Goal: Information Seeking & Learning: Learn about a topic

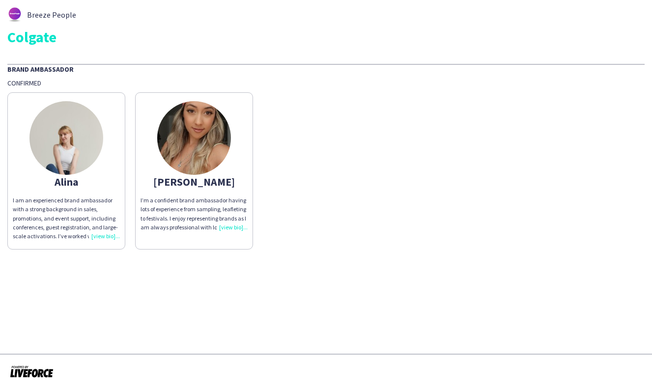
click at [233, 226] on div "I’m a confident brand ambassador having lots of experience from sampling, leafl…" at bounding box center [194, 214] width 107 height 36
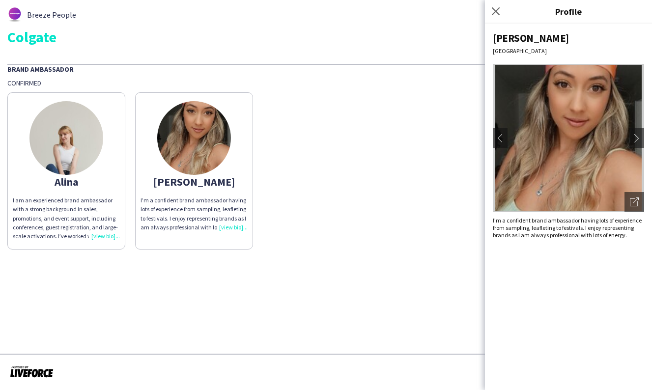
click at [109, 237] on div "I am an experienced brand ambassador with a strong background in sales, promoti…" at bounding box center [66, 218] width 107 height 45
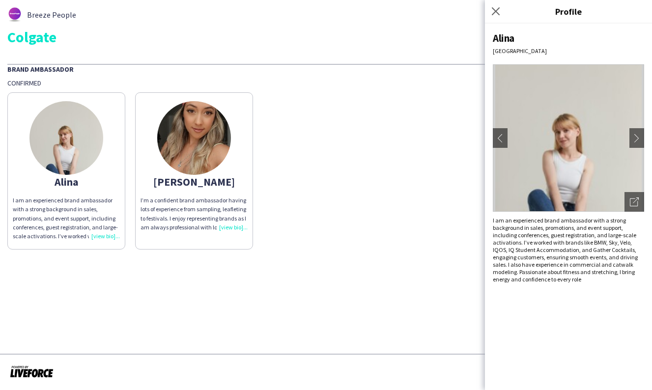
click at [228, 227] on div "I’m a confident brand ambassador having lots of experience from sampling, leafl…" at bounding box center [194, 214] width 107 height 36
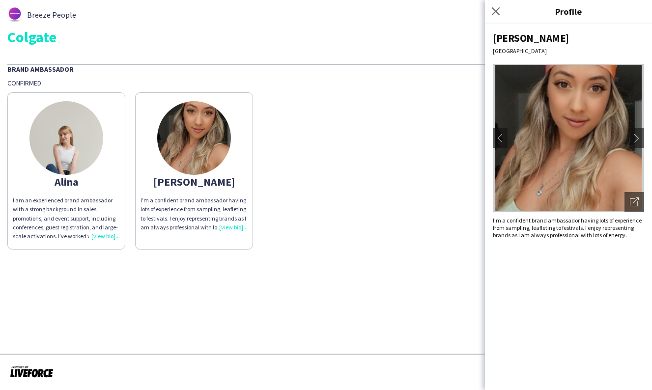
click at [633, 136] on app-icon "chevron-right" at bounding box center [640, 138] width 14 height 9
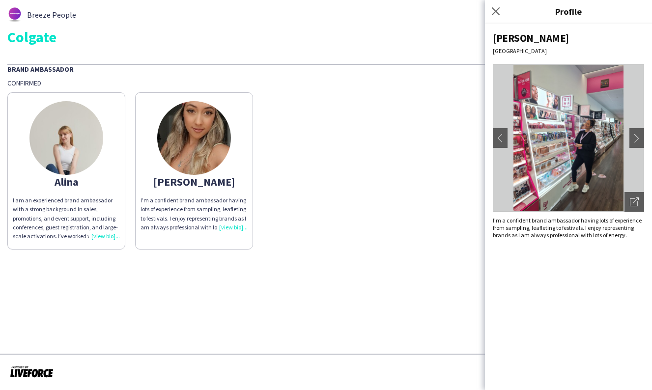
click at [633, 136] on app-icon "chevron-right" at bounding box center [640, 138] width 14 height 9
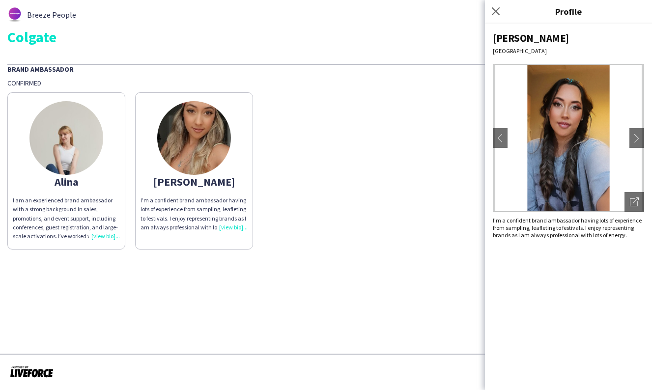
click at [638, 137] on app-icon "chevron-right" at bounding box center [640, 138] width 14 height 9
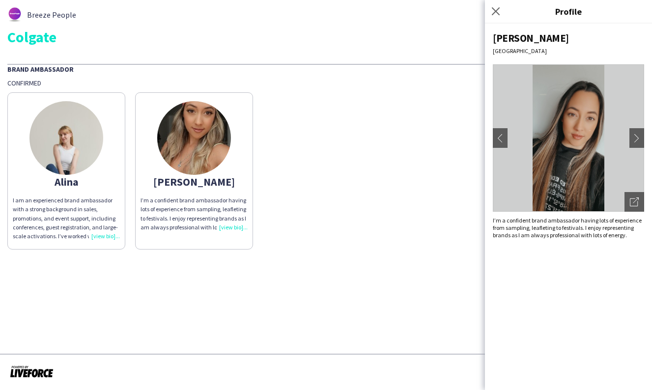
click at [638, 137] on app-icon "chevron-right" at bounding box center [640, 138] width 14 height 9
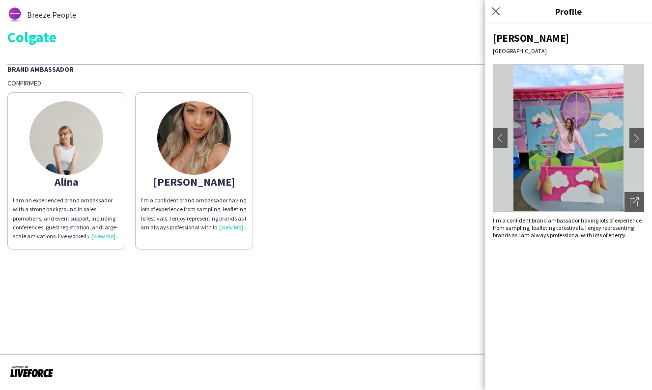
click at [638, 137] on app-icon "chevron-right" at bounding box center [640, 138] width 14 height 9
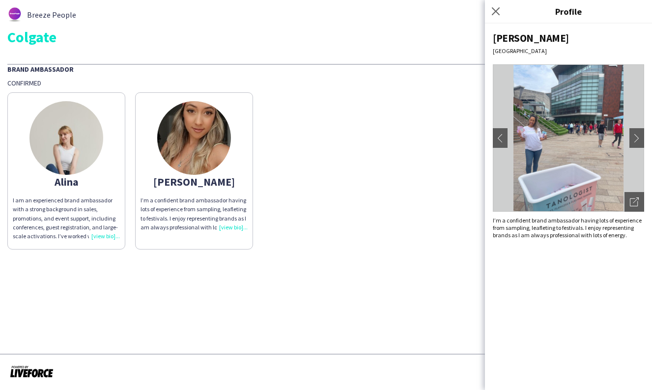
click at [638, 137] on app-icon "chevron-right" at bounding box center [640, 138] width 14 height 9
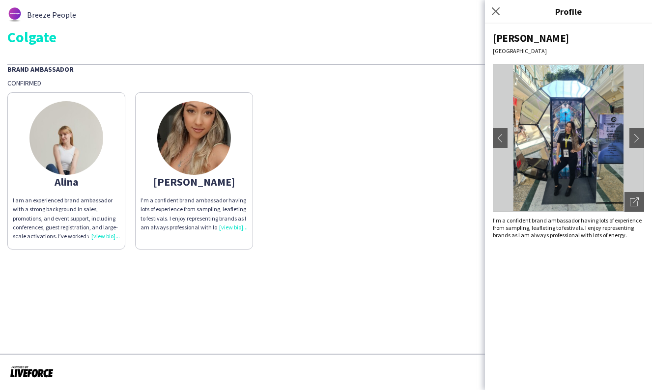
click at [638, 137] on app-icon "chevron-right" at bounding box center [640, 138] width 14 height 9
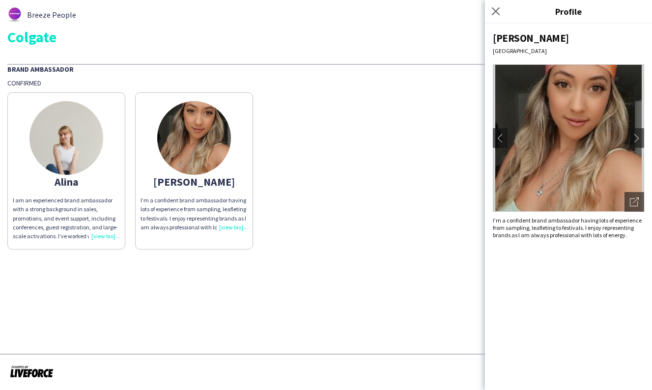
click at [638, 137] on app-icon "chevron-right" at bounding box center [640, 138] width 14 height 9
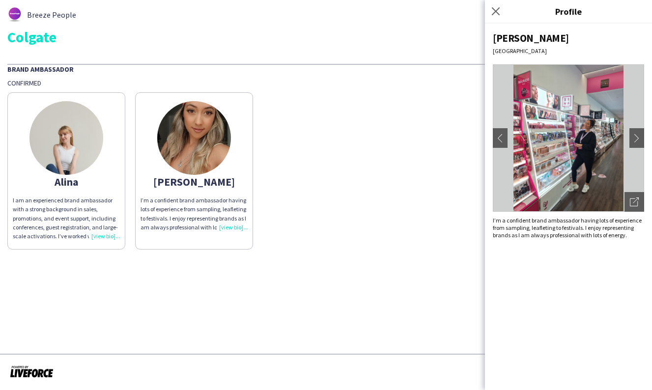
click at [74, 165] on img at bounding box center [66, 138] width 74 height 74
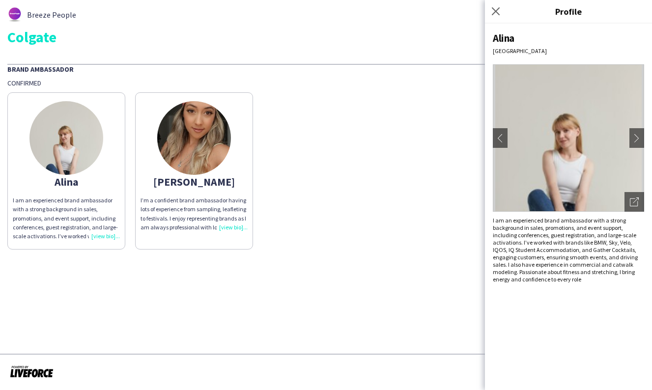
click at [633, 143] on button "chevron-right" at bounding box center [640, 138] width 20 height 20
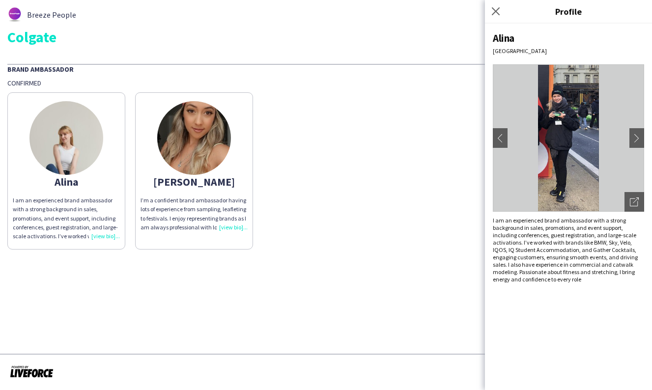
click at [633, 143] on button "chevron-right" at bounding box center [640, 138] width 20 height 20
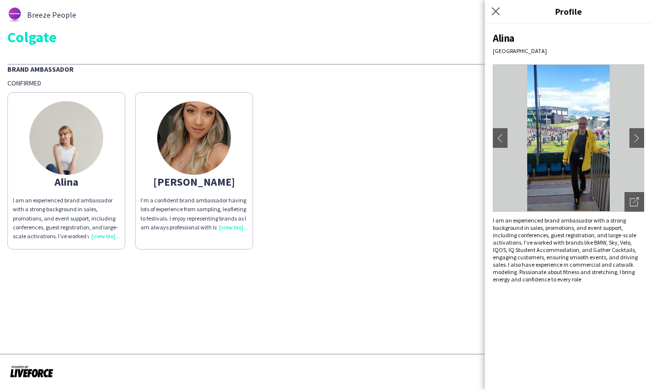
click at [633, 143] on button "chevron-right" at bounding box center [640, 138] width 20 height 20
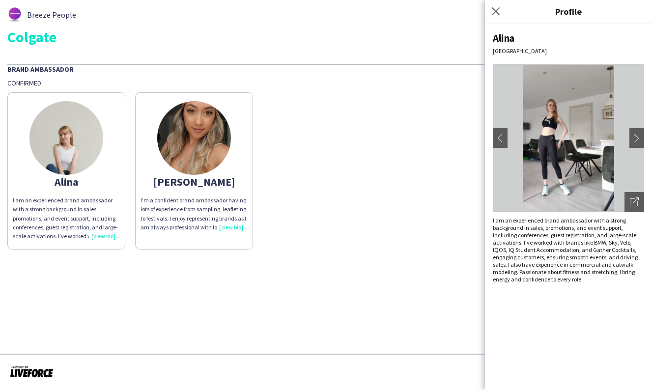
click at [633, 143] on button "chevron-right" at bounding box center [640, 138] width 20 height 20
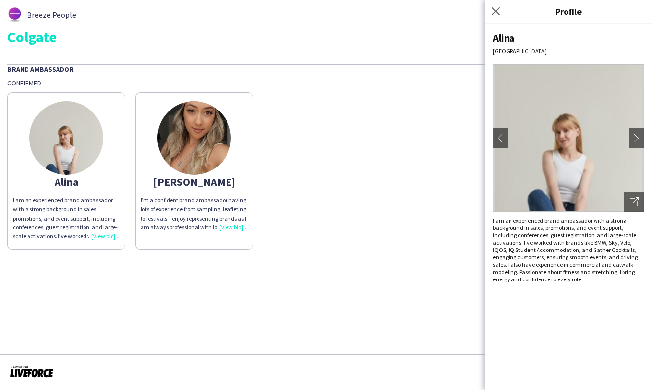
click at [633, 143] on button "chevron-right" at bounding box center [640, 138] width 20 height 20
